Goal: Task Accomplishment & Management: Complete application form

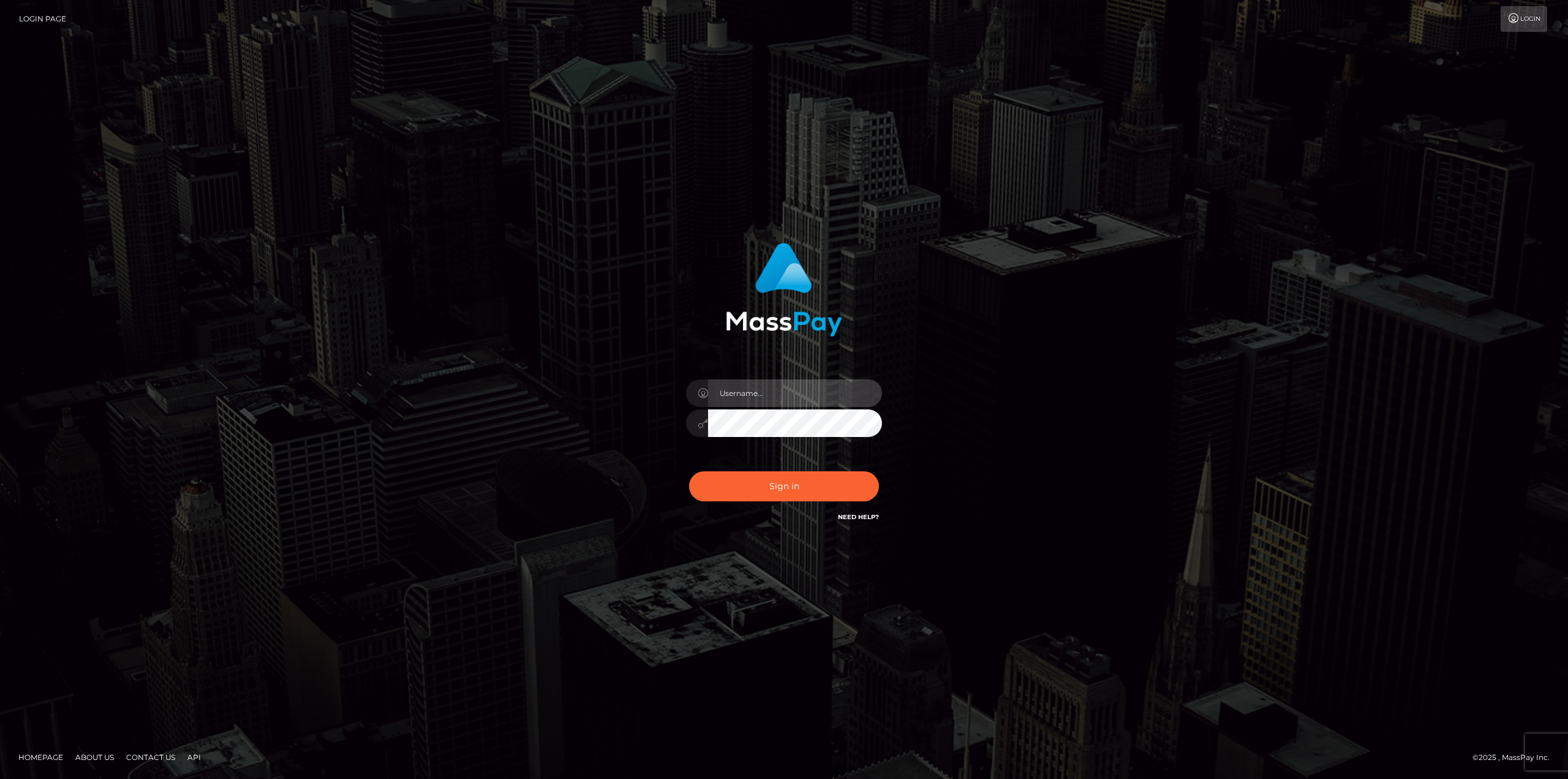
click at [741, 390] on input "text" at bounding box center [795, 393] width 174 height 27
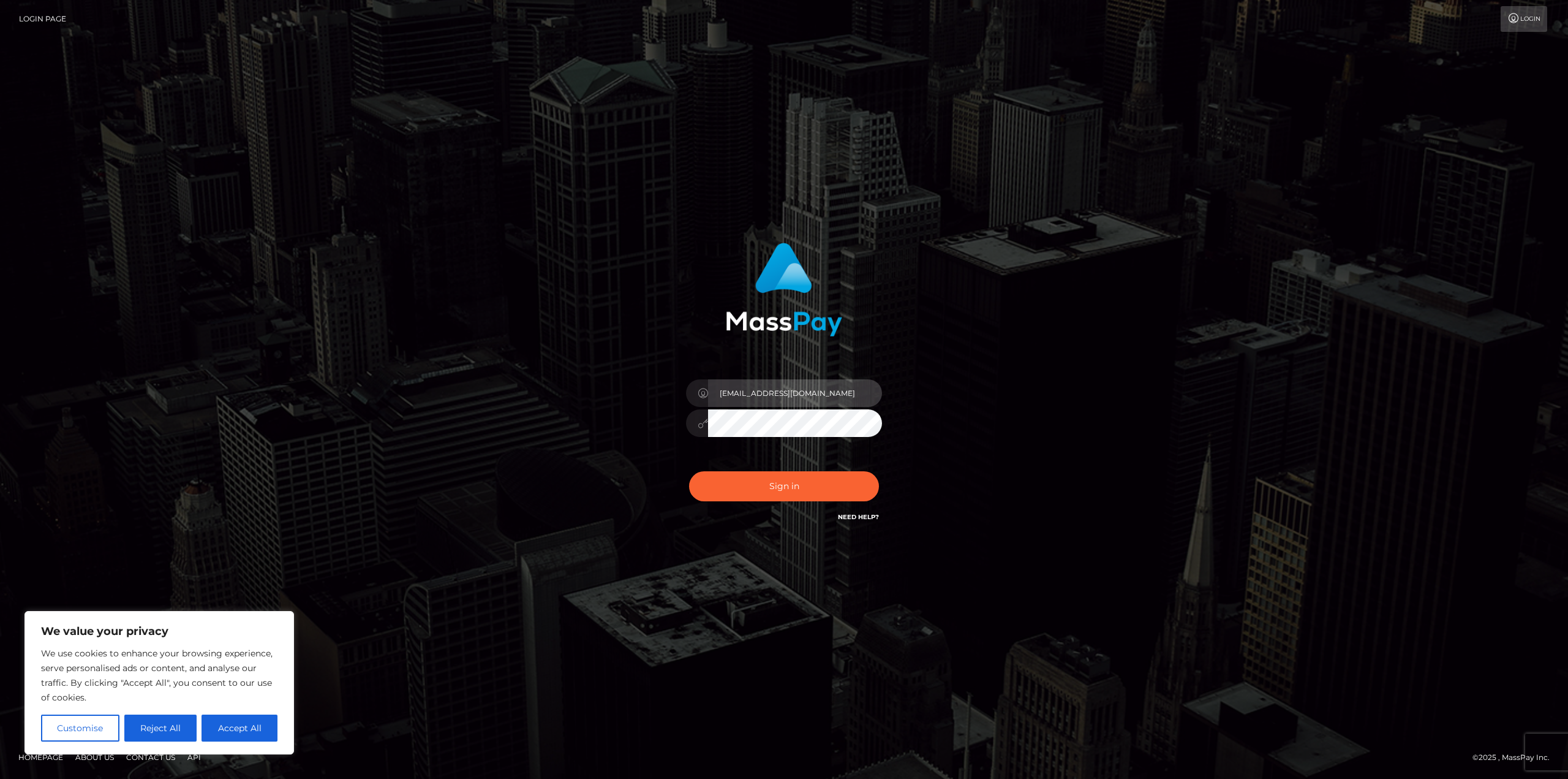
type input "[EMAIL_ADDRESS][DOMAIN_NAME]"
click at [689, 471] on button "Sign in" at bounding box center [784, 486] width 189 height 30
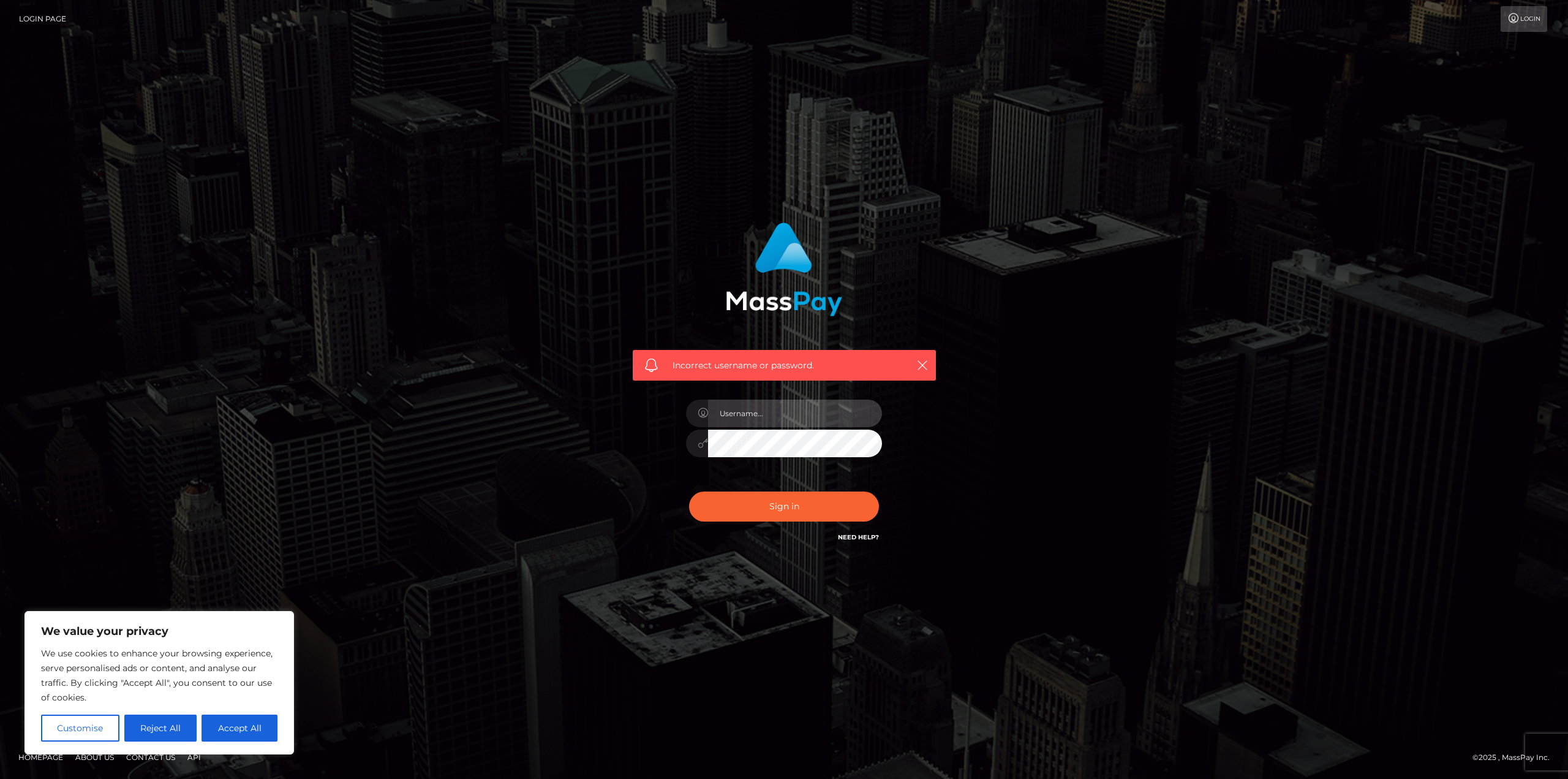
click at [751, 414] on input "text" at bounding box center [795, 413] width 174 height 27
type input "[EMAIL_ADDRESS][DOMAIN_NAME]"
click at [689, 492] on button "Sign in" at bounding box center [784, 506] width 189 height 30
click at [754, 413] on input "text" at bounding box center [795, 413] width 174 height 27
type input "[EMAIL_ADDRESS][DOMAIN_NAME]"
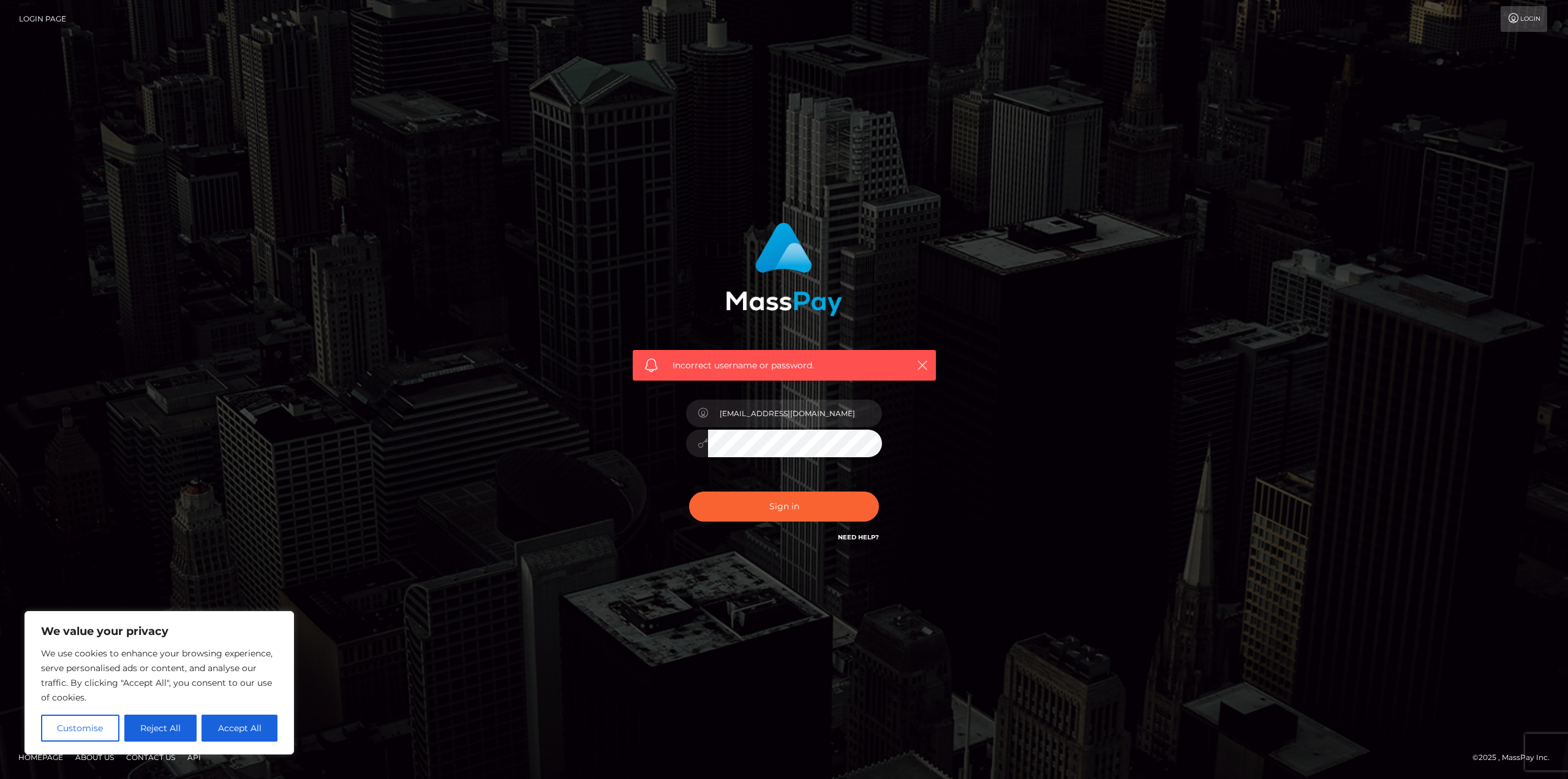
click at [689, 492] on button "Sign in" at bounding box center [784, 506] width 189 height 30
click at [229, 726] on button "Accept All" at bounding box center [239, 727] width 76 height 27
checkbox input "true"
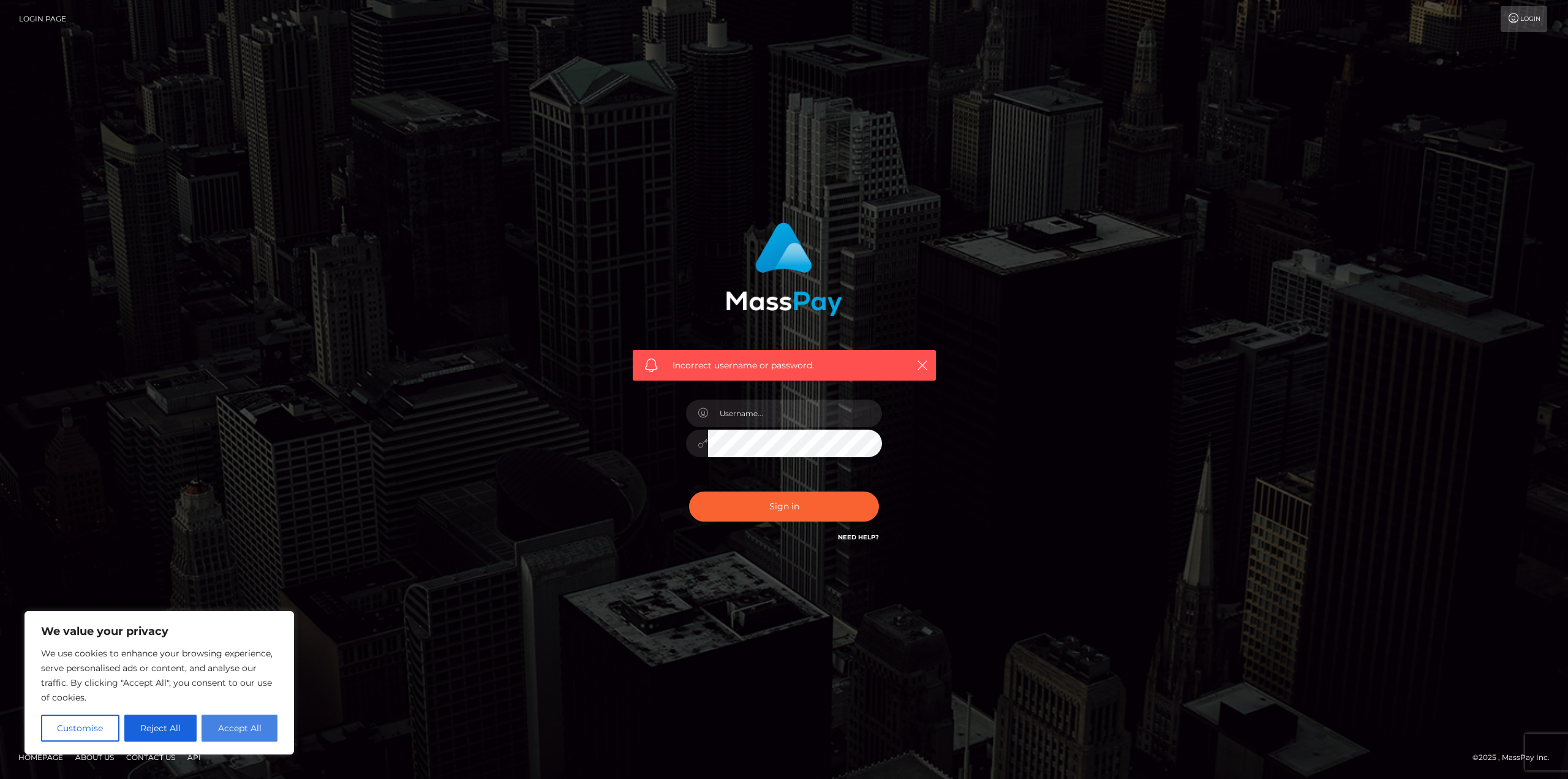
checkbox input "true"
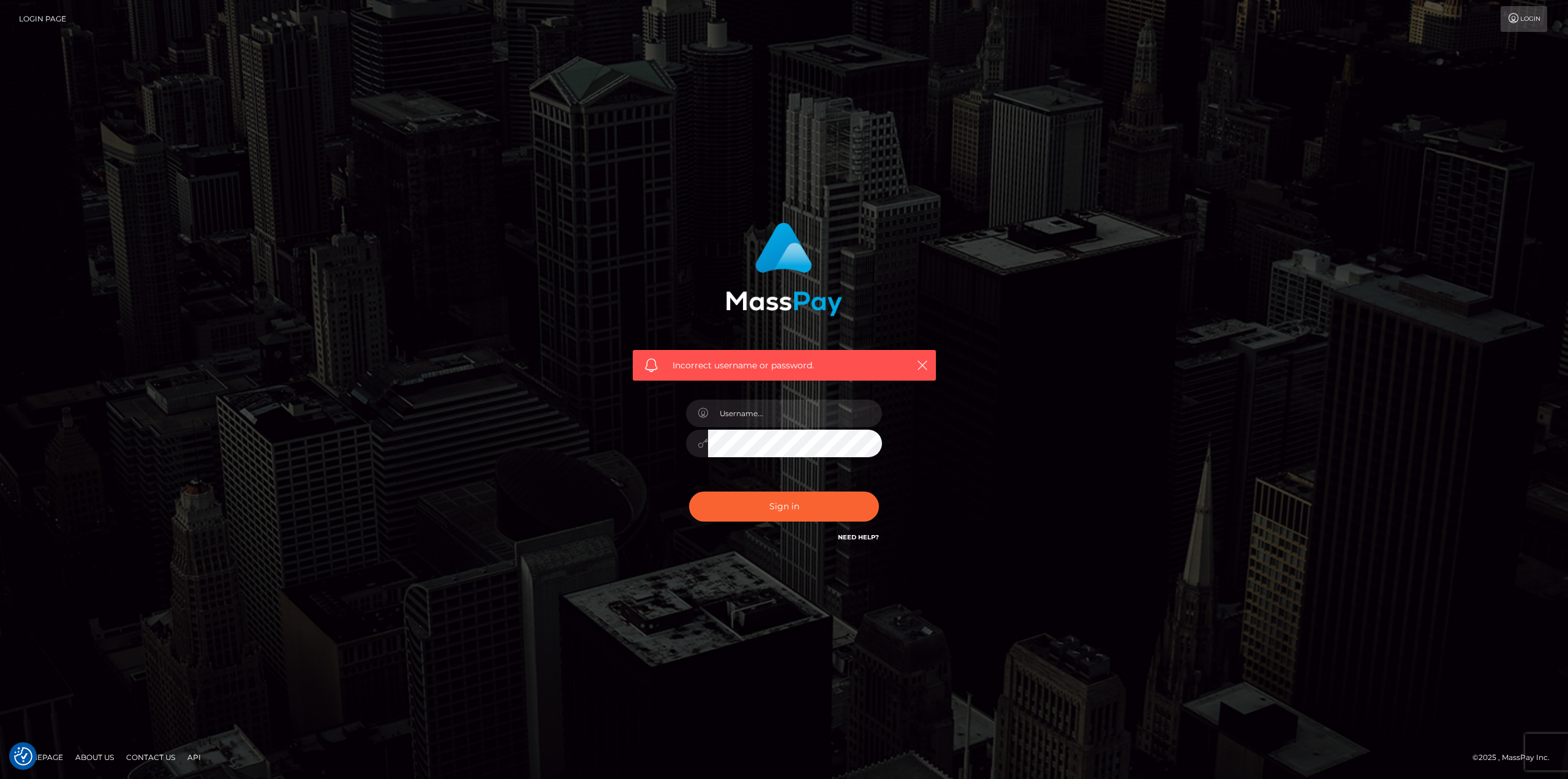
click at [753, 398] on div at bounding box center [784, 437] width 214 height 93
click at [753, 409] on input "text" at bounding box center [795, 413] width 174 height 27
type input "siberianseductress@gmail.com"
click at [689, 492] on button "Sign in" at bounding box center [784, 506] width 189 height 30
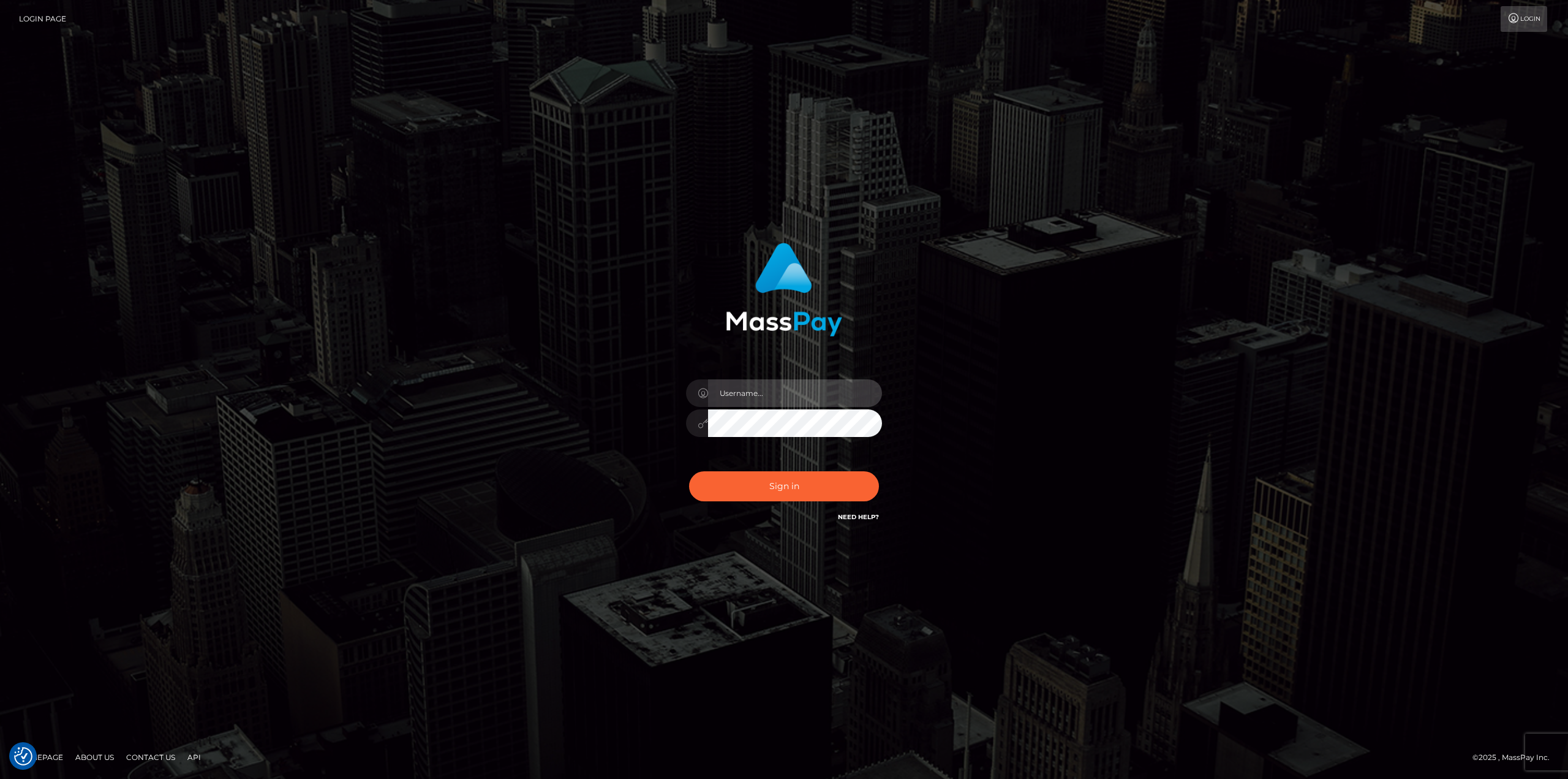
click at [747, 391] on input "text" at bounding box center [795, 393] width 174 height 27
drag, startPoint x: 844, startPoint y: 390, endPoint x: 696, endPoint y: 391, distance: 148.0
click at [696, 391] on div "[EMAIL_ADDRESS][DOMAIN_NAME]" at bounding box center [784, 391] width 196 height 24
type input "goddessoxa@siberianseductress.com"
click at [689, 471] on button "Sign in" at bounding box center [784, 486] width 189 height 30
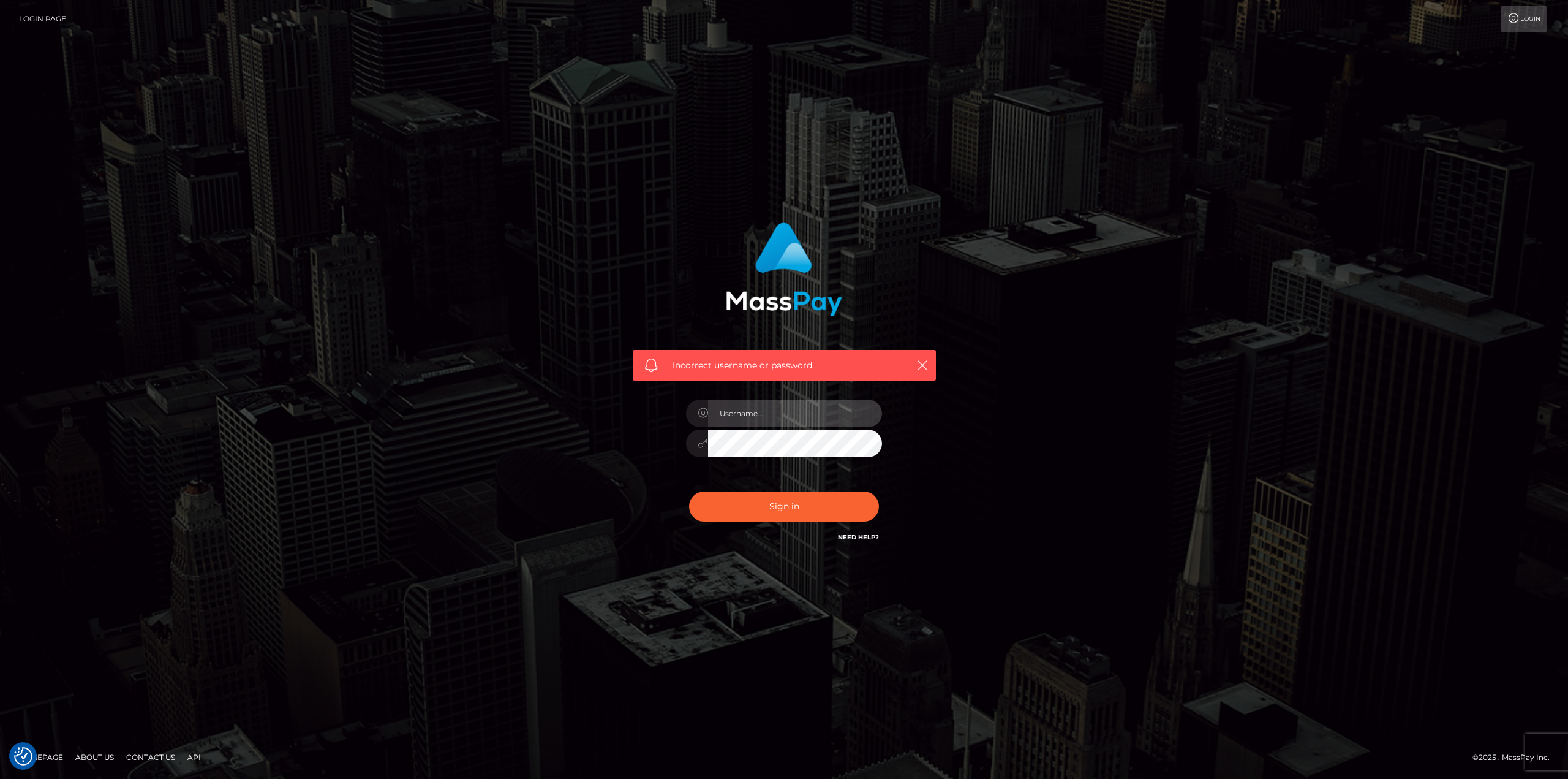
click at [744, 420] on input "text" at bounding box center [795, 413] width 174 height 27
click at [743, 411] on input "text" at bounding box center [795, 413] width 174 height 27
type input "goddessoxa@siberianseductress.com"
click at [689, 492] on button "Sign in" at bounding box center [784, 506] width 189 height 30
click at [815, 416] on input "text" at bounding box center [795, 413] width 174 height 27
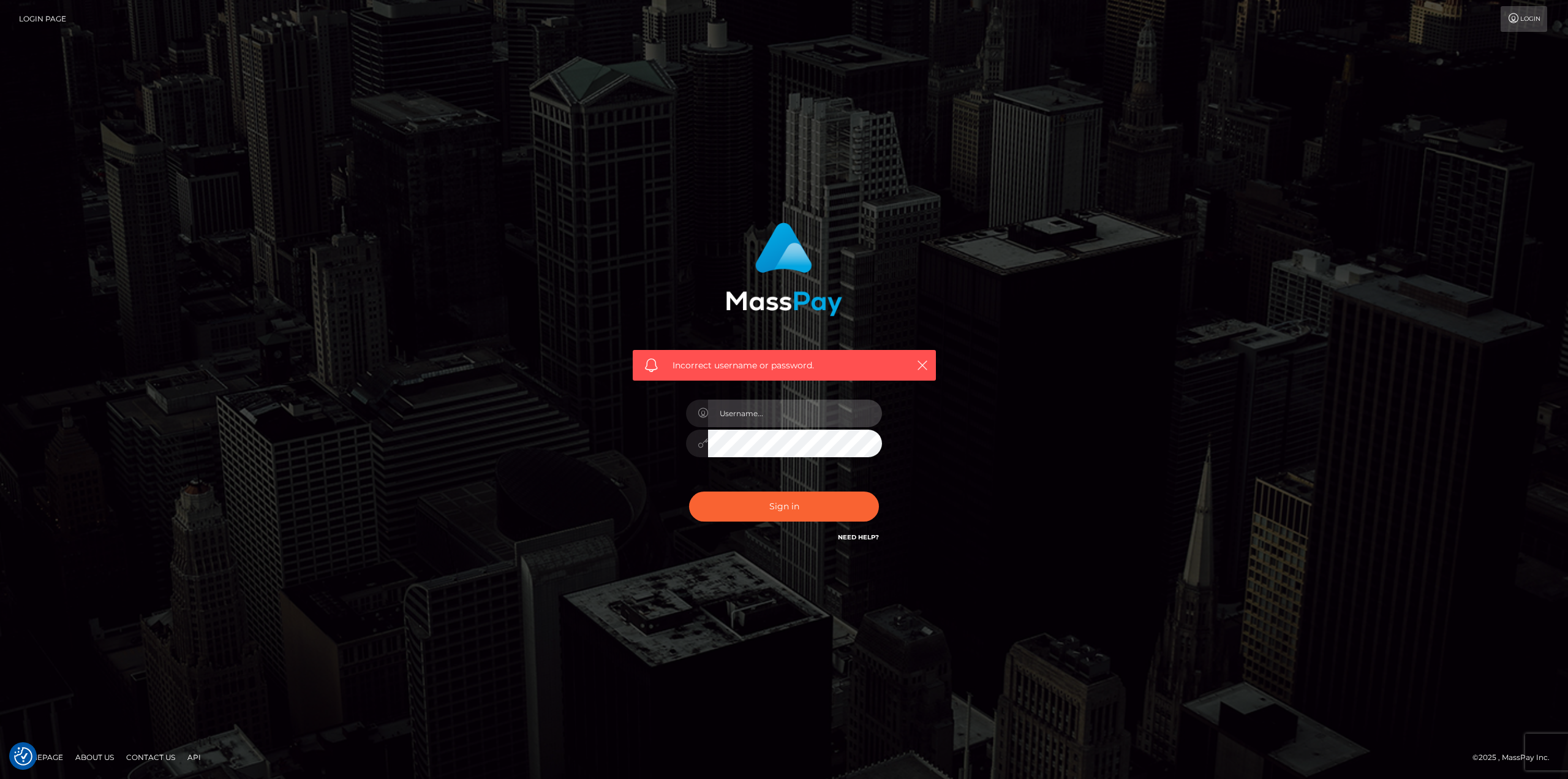
type input "[EMAIL_ADDRESS][DOMAIN_NAME]"
click at [689, 492] on button "Sign in" at bounding box center [784, 506] width 189 height 30
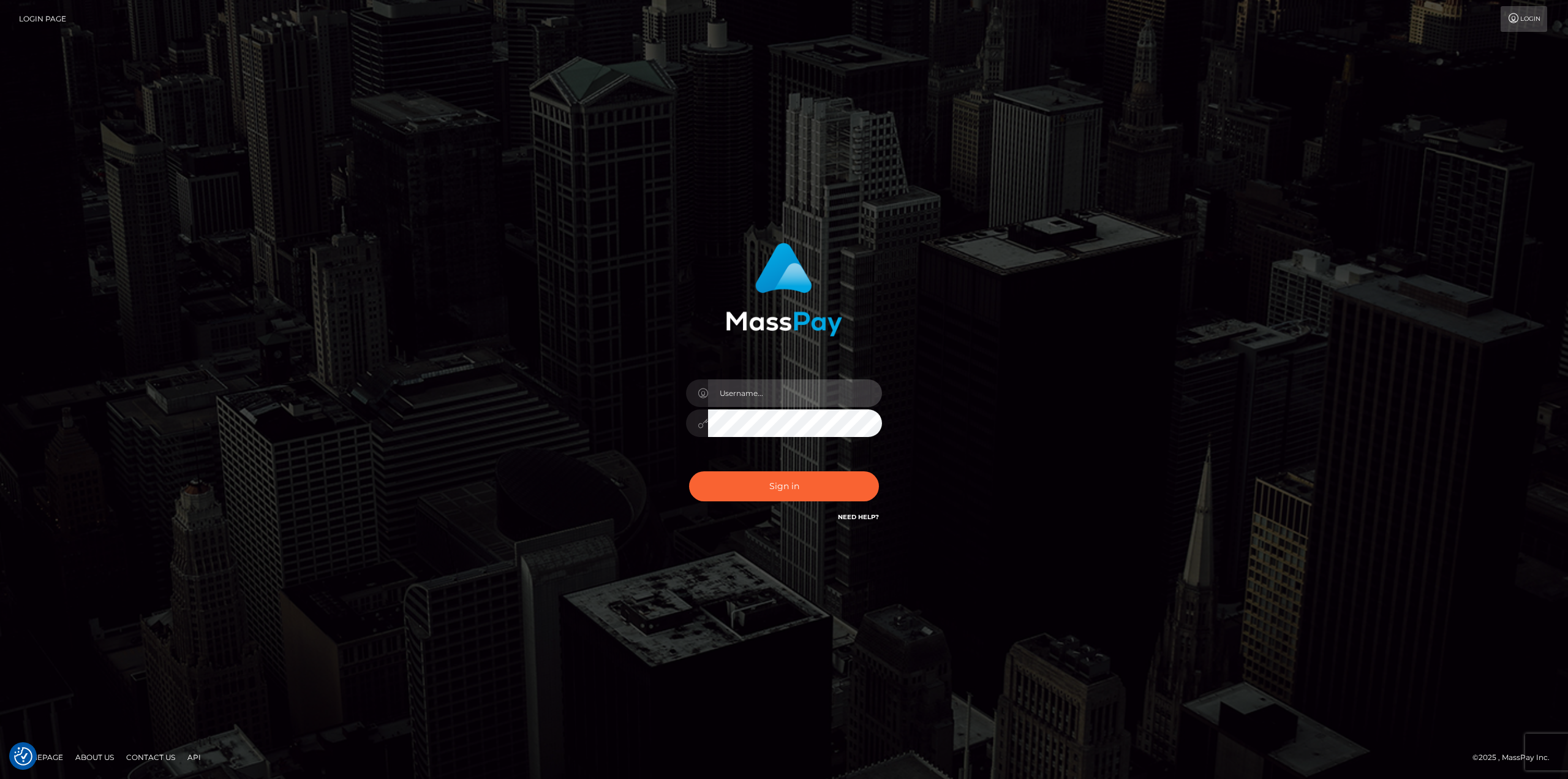
click at [753, 395] on input "text" at bounding box center [795, 393] width 174 height 27
type input "[EMAIL_ADDRESS][DOMAIN_NAME]"
click at [814, 480] on button "Sign in" at bounding box center [784, 486] width 189 height 30
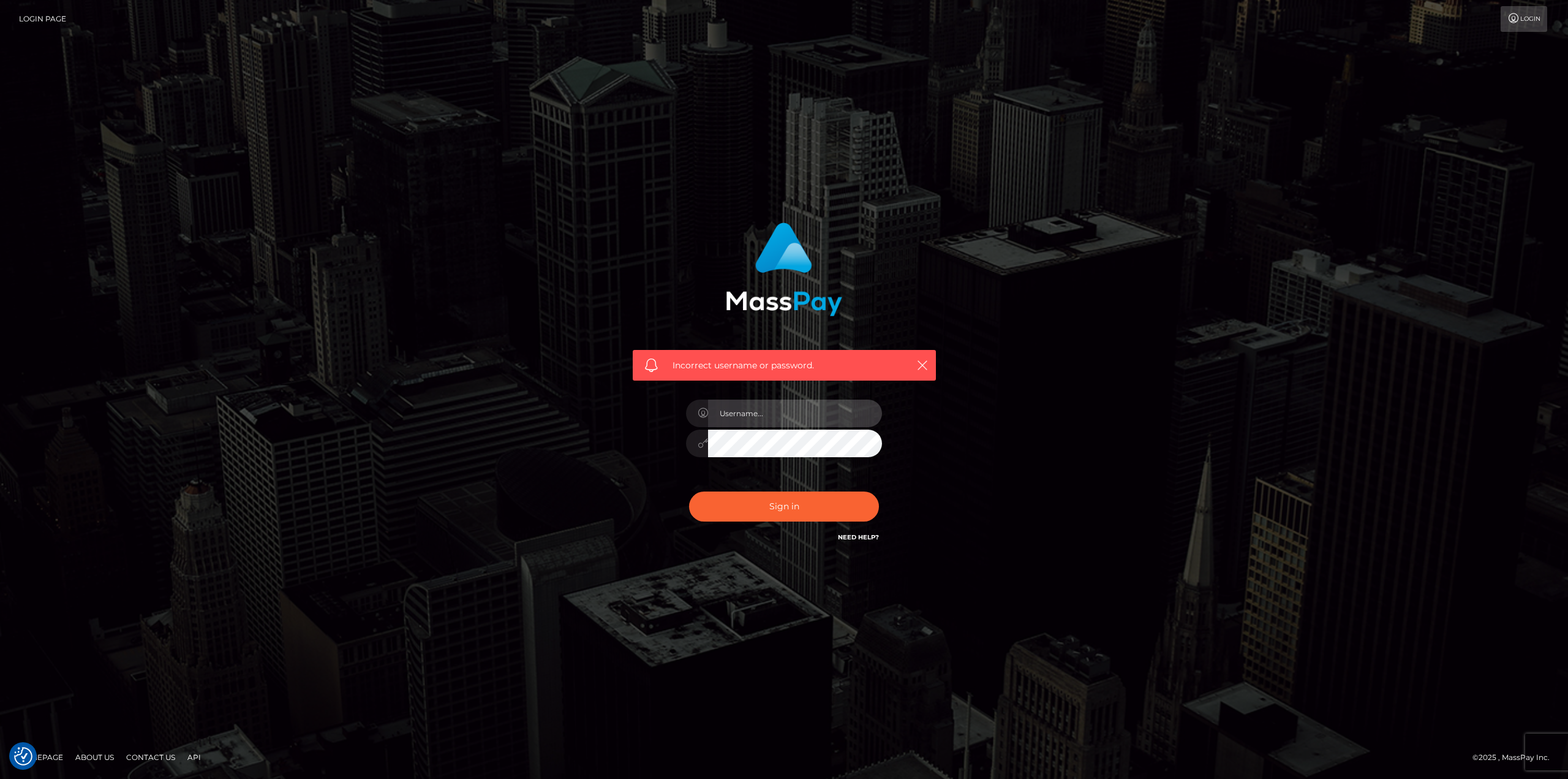
click at [743, 409] on input "text" at bounding box center [795, 413] width 174 height 27
type input "siberianseductress@gmail.com"
click at [774, 504] on button "Sign in" at bounding box center [784, 506] width 189 height 30
